Goal: Information Seeking & Learning: Learn about a topic

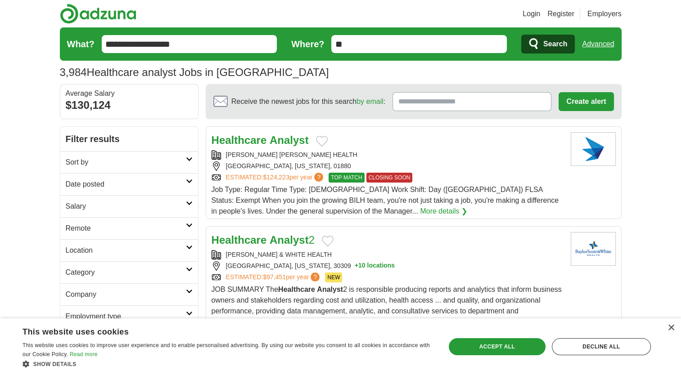
scroll to position [45, 0]
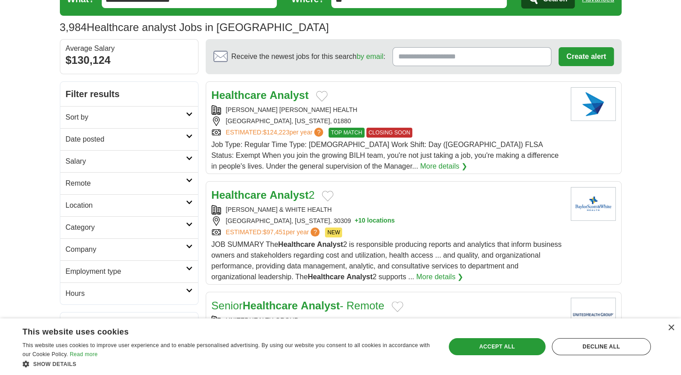
click at [107, 141] on h2 "Date posted" at bounding box center [126, 139] width 120 height 11
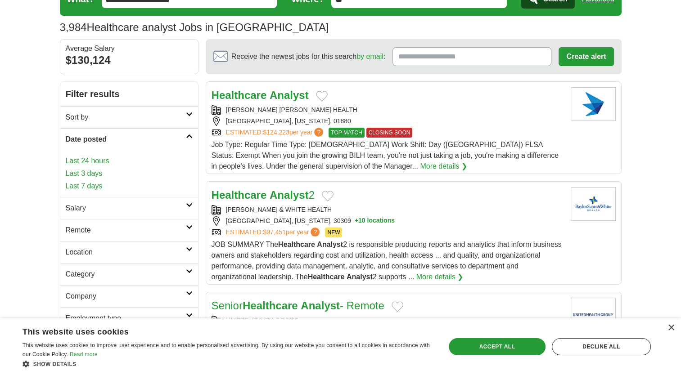
click at [99, 160] on link "Last 24 hours" at bounding box center [129, 161] width 127 height 11
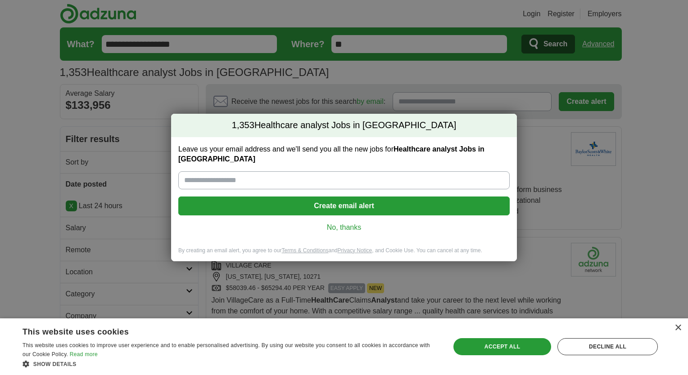
click at [344, 223] on link "No, thanks" at bounding box center [343, 228] width 317 height 10
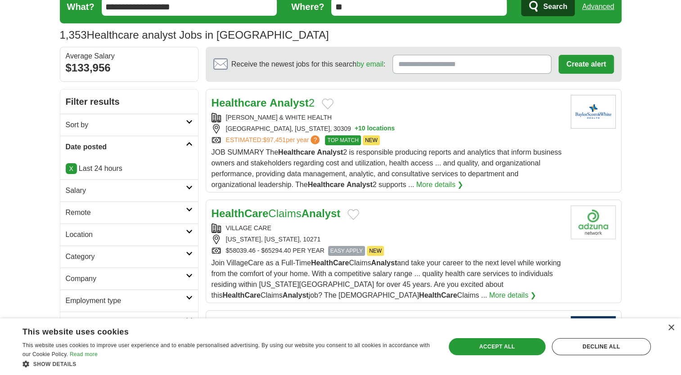
scroll to position [90, 0]
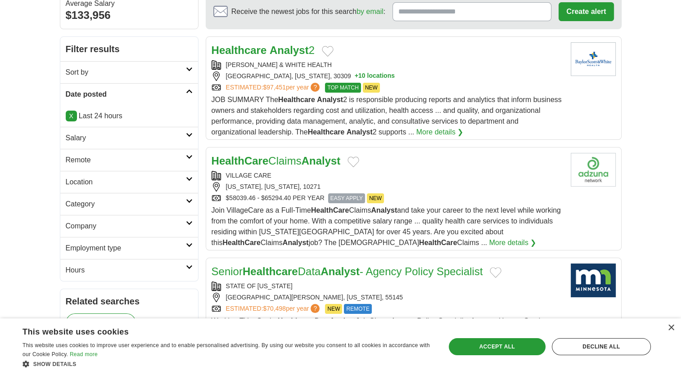
click at [117, 160] on h2 "Remote" at bounding box center [126, 160] width 120 height 11
click at [95, 181] on link "Remote jobs" at bounding box center [86, 182] width 41 height 8
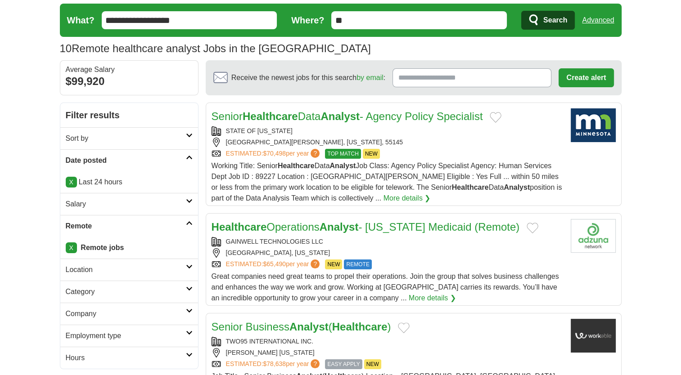
scroll to position [45, 0]
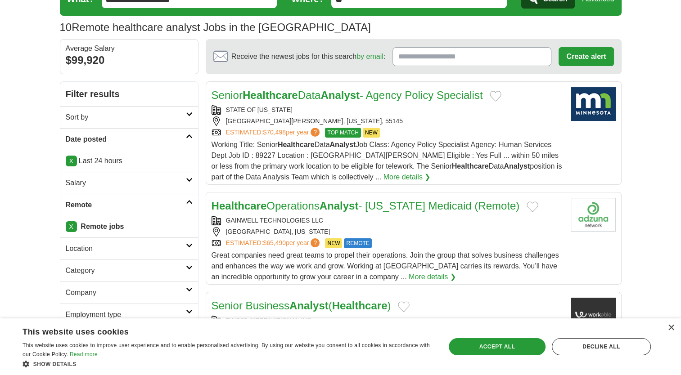
click at [344, 211] on strong "Analyst" at bounding box center [339, 206] width 39 height 12
